Goal: Navigation & Orientation: Find specific page/section

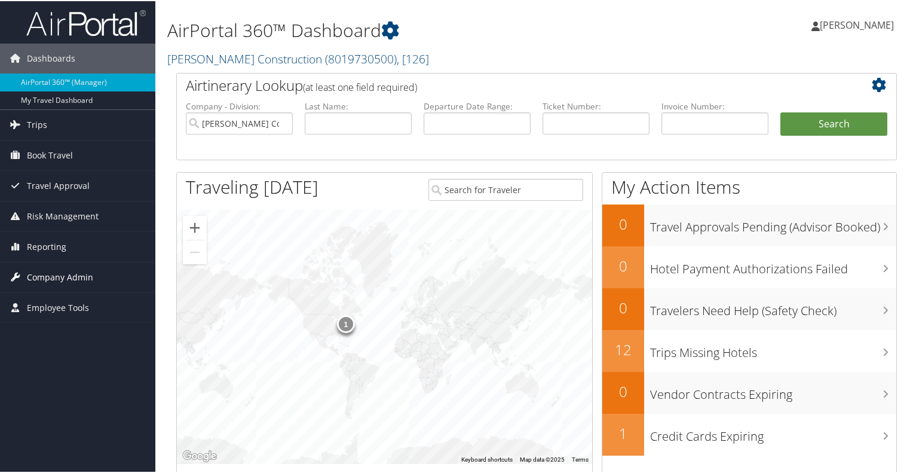
click at [47, 274] on span "Company Admin" at bounding box center [60, 276] width 66 height 30
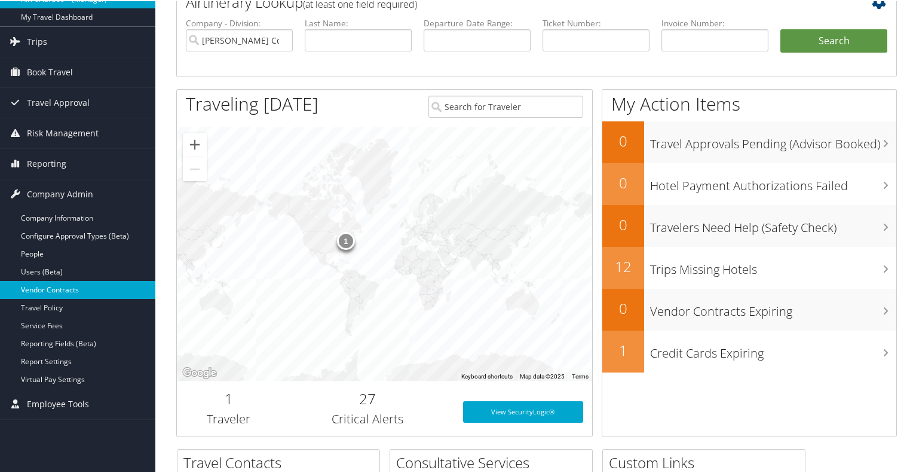
scroll to position [84, 0]
click at [115, 376] on link "Virtual Pay Settings" at bounding box center [77, 378] width 155 height 18
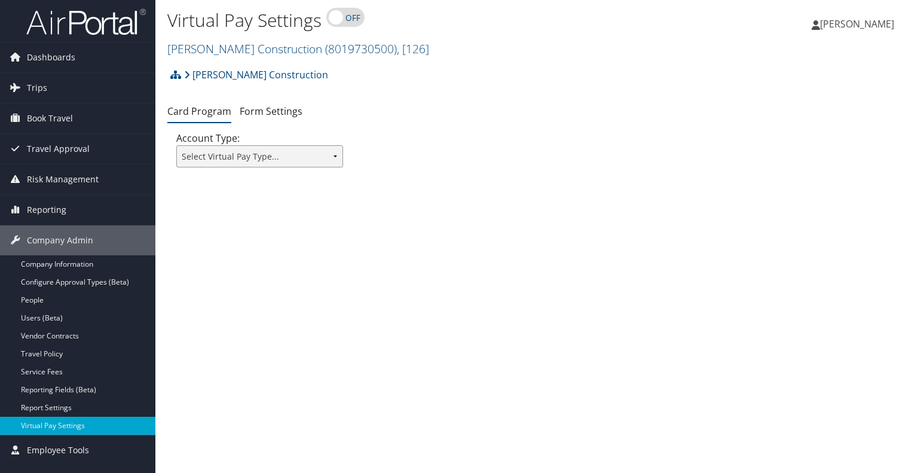
click at [306, 167] on select "Select Virtual Pay Type... Virtual Pay Lite WEX US Bank Comdata Airplus" at bounding box center [259, 156] width 167 height 22
click at [240, 310] on div "Virtual Pay Settings [PERSON_NAME] Construction ( 8019730500 ) , [ 126 ] [PERSO…" at bounding box center [536, 236] width 763 height 473
click at [93, 262] on link "Company Information" at bounding box center [77, 264] width 155 height 18
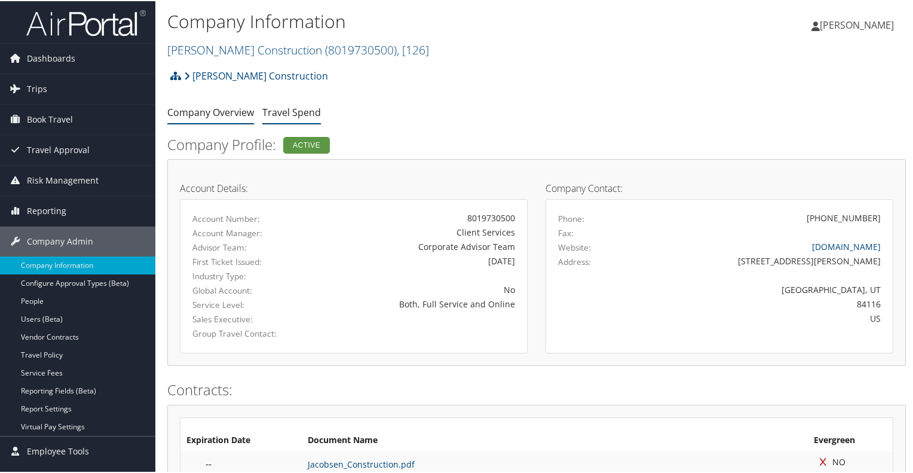
click at [289, 112] on link "Travel Spend" at bounding box center [291, 111] width 59 height 13
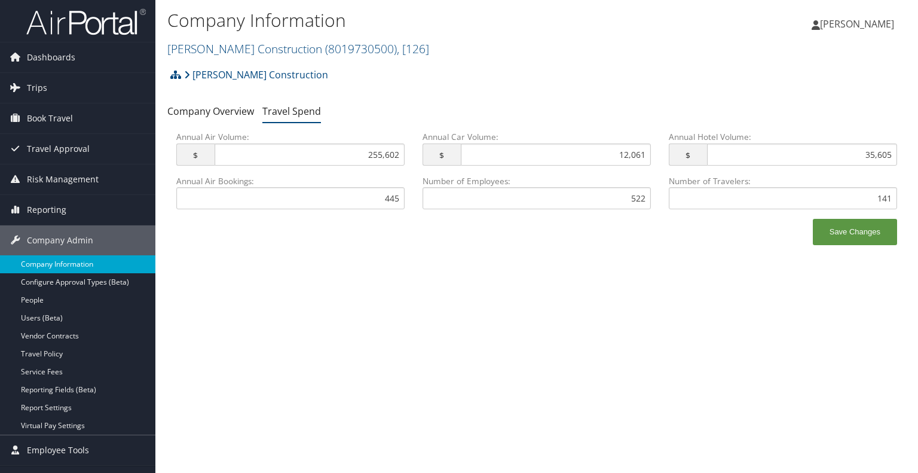
click at [94, 261] on link "Company Information" at bounding box center [77, 264] width 155 height 18
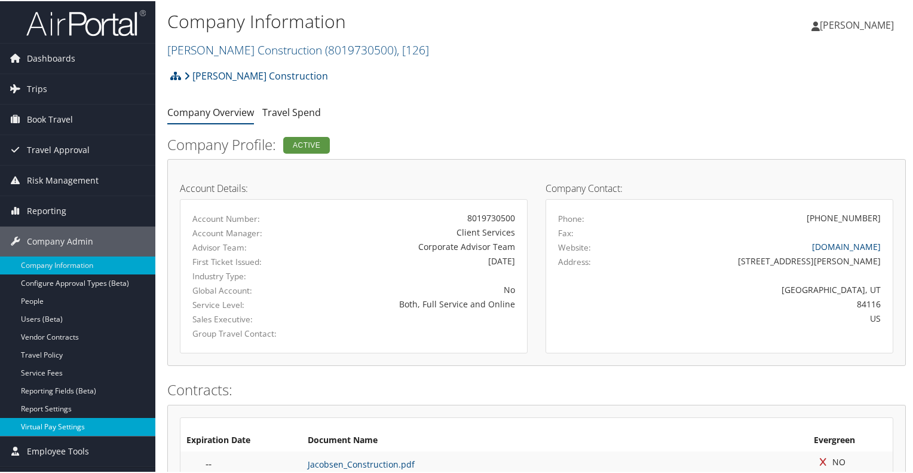
click at [69, 427] on link "Virtual Pay Settings" at bounding box center [77, 426] width 155 height 18
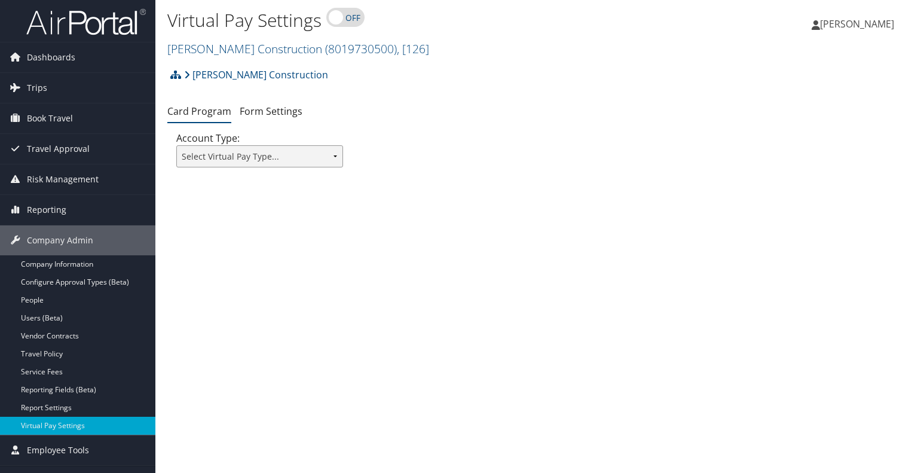
click at [286, 158] on select "Select Virtual Pay Type... Virtual Pay Lite WEX US Bank Comdata Airplus" at bounding box center [259, 156] width 167 height 22
click at [390, 105] on ul "Card Program Form Settings" at bounding box center [536, 112] width 739 height 22
click at [75, 236] on span "Company Admin" at bounding box center [60, 240] width 66 height 30
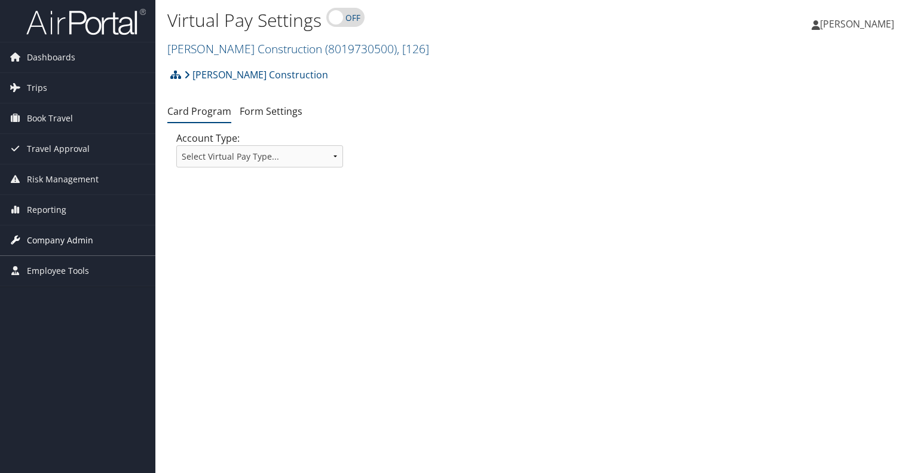
click at [75, 236] on span "Company Admin" at bounding box center [60, 240] width 66 height 30
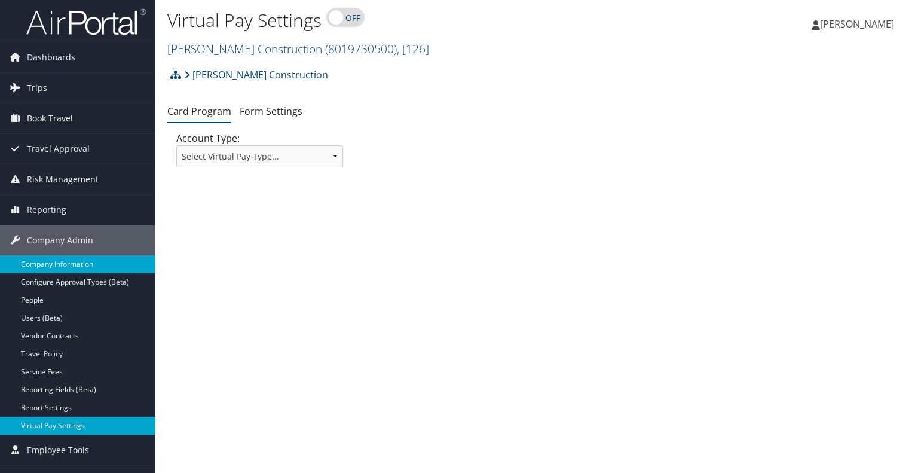
click at [77, 262] on link "Company Information" at bounding box center [77, 264] width 155 height 18
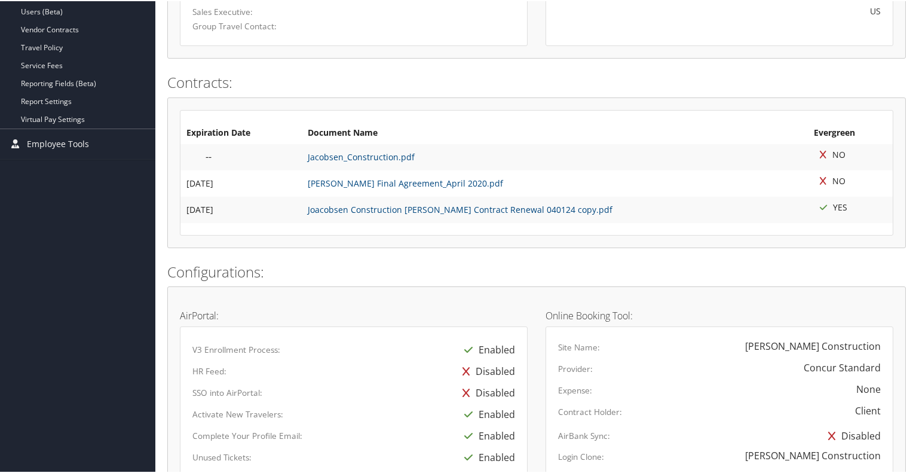
scroll to position [306, 0]
click at [76, 136] on span "Employee Tools" at bounding box center [58, 144] width 62 height 30
click at [73, 167] on link "Help Desk" at bounding box center [77, 168] width 155 height 18
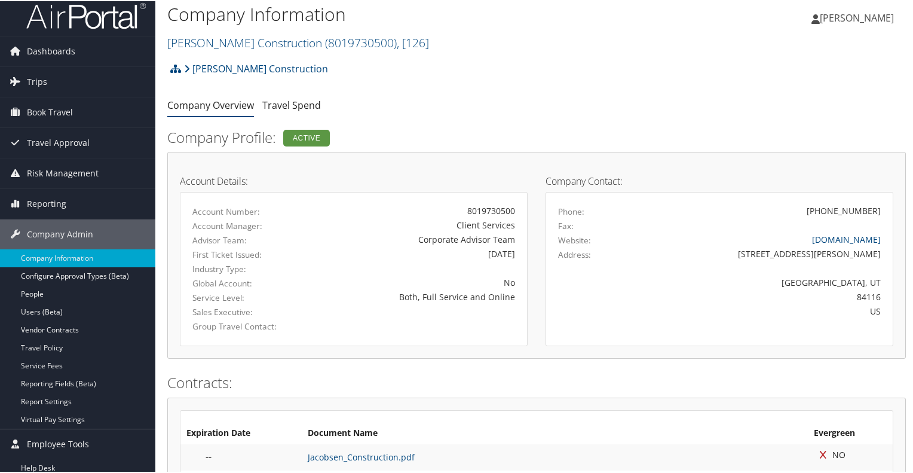
scroll to position [0, 0]
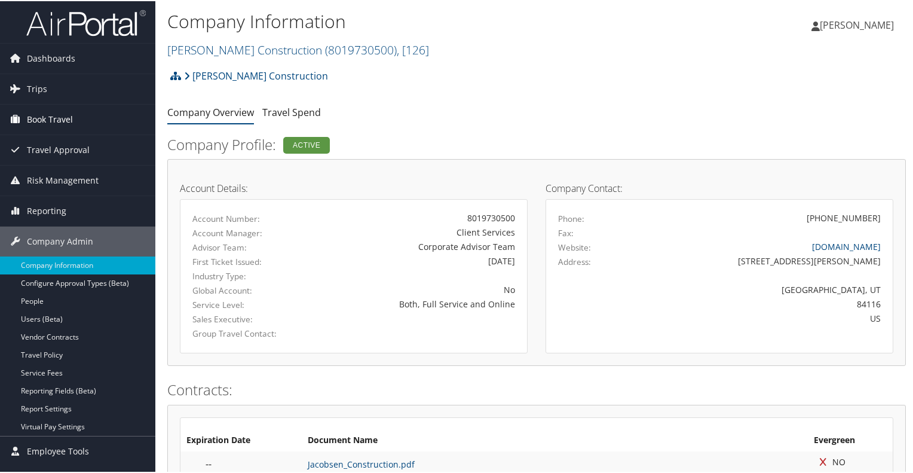
click at [46, 115] on span "Book Travel" at bounding box center [50, 118] width 46 height 30
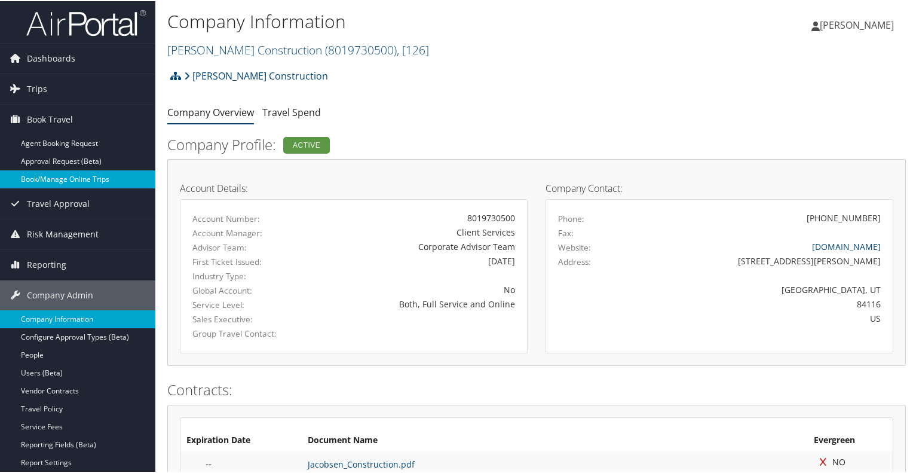
click at [67, 182] on link "Book/Manage Online Trips" at bounding box center [77, 178] width 155 height 18
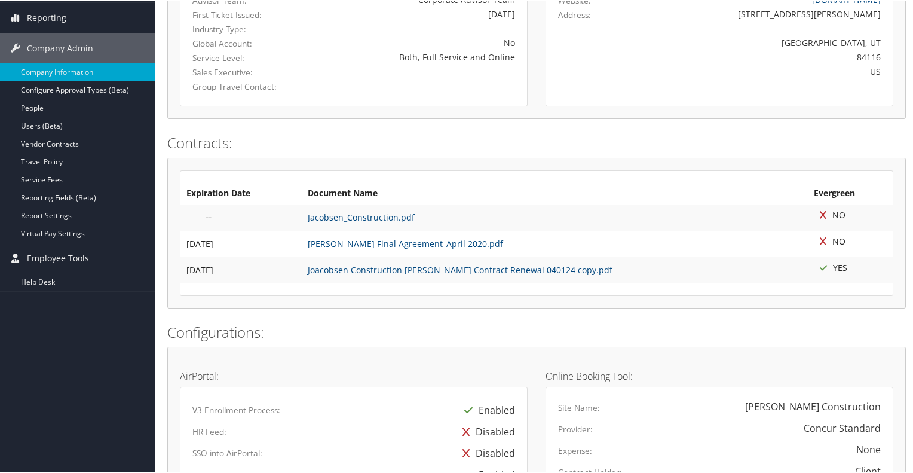
scroll to position [241, 0]
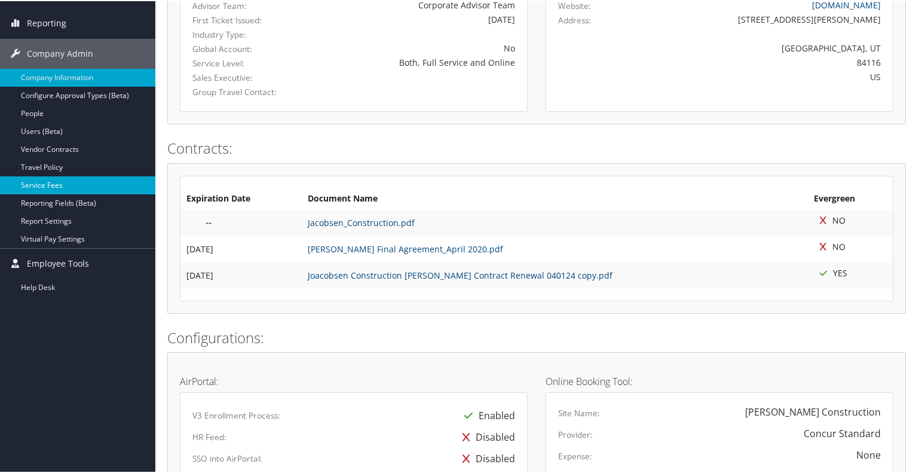
click at [38, 178] on link "Service Fees" at bounding box center [77, 184] width 155 height 18
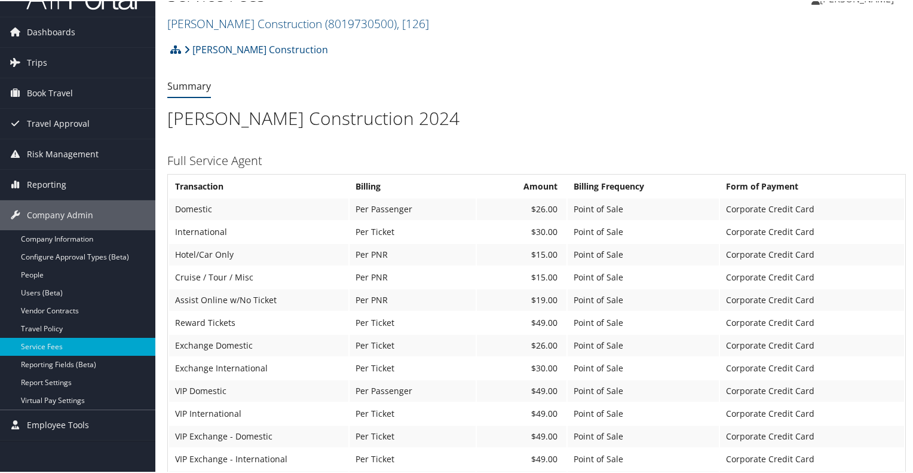
scroll to position [26, 0]
click at [76, 308] on link "Vendor Contracts" at bounding box center [77, 310] width 155 height 18
